Goal: Task Accomplishment & Management: Manage account settings

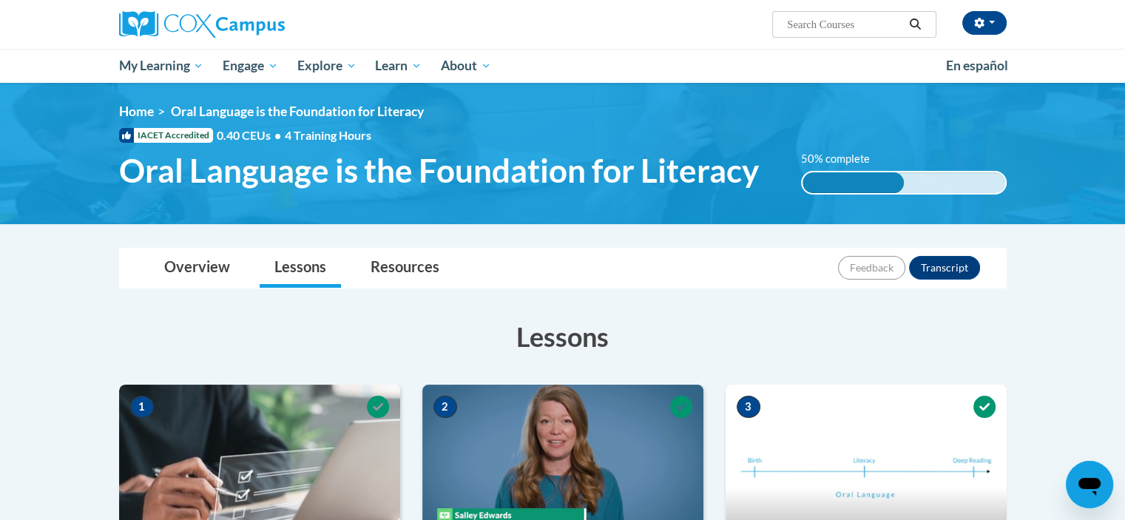
scroll to position [2, 0]
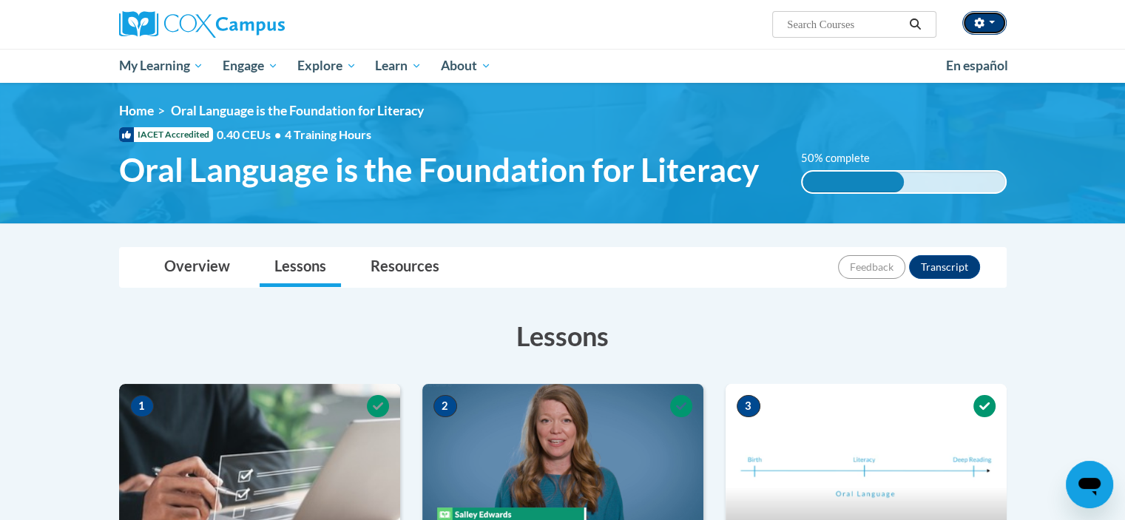
click at [985, 25] on button "button" at bounding box center [984, 23] width 44 height 24
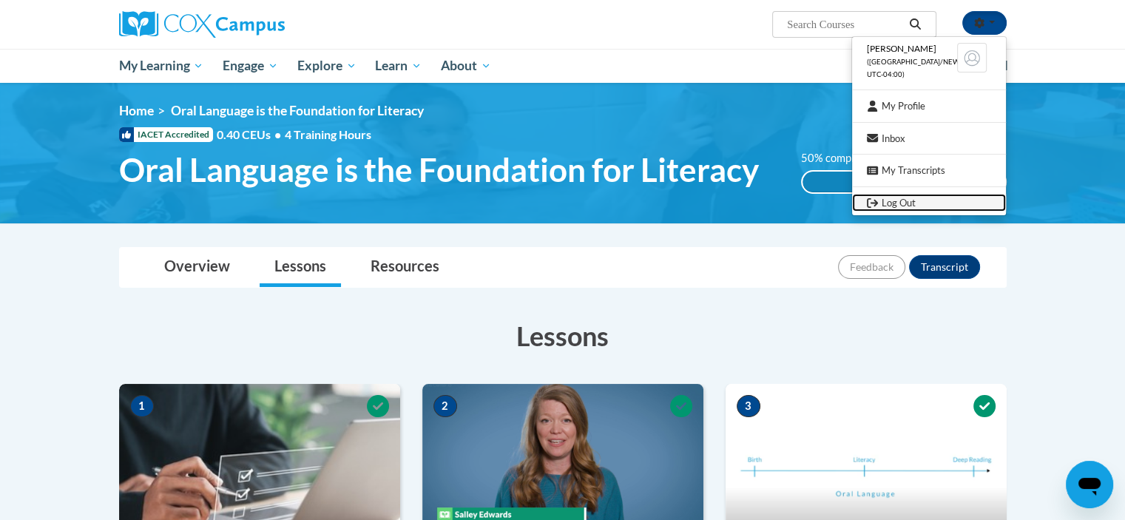
click at [895, 201] on link "Log Out" at bounding box center [929, 203] width 154 height 18
